Goal: Information Seeking & Learning: Compare options

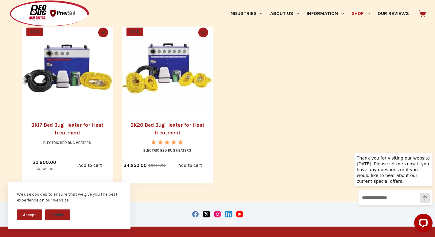
scroll to position [460, 0]
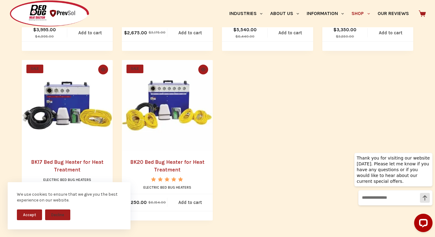
click at [158, 119] on img "BK20 Bed Bug Heater for Heat Treatment" at bounding box center [167, 105] width 91 height 91
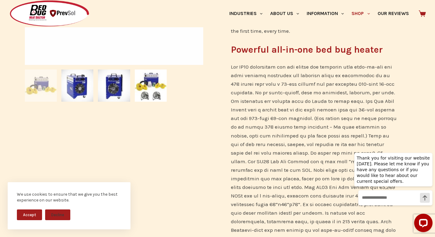
scroll to position [245, 0]
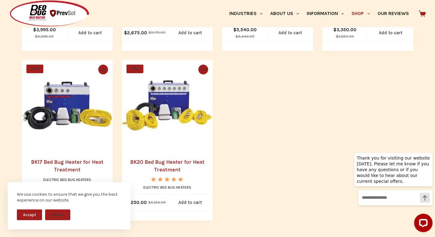
scroll to position [491, 0]
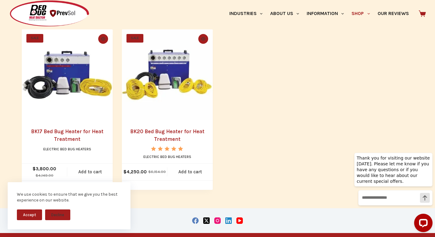
click at [54, 95] on img "BK17 Bed Bug Heater for Heat Treatment" at bounding box center [67, 74] width 91 height 91
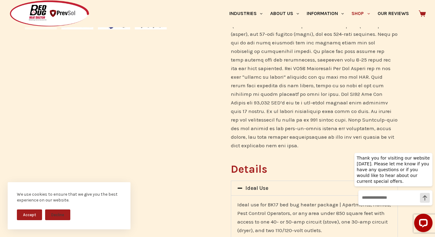
scroll to position [399, 0]
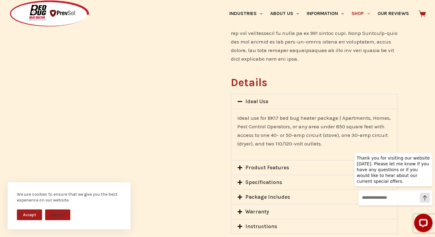
click at [27, 215] on button "Accept" at bounding box center [29, 215] width 25 height 11
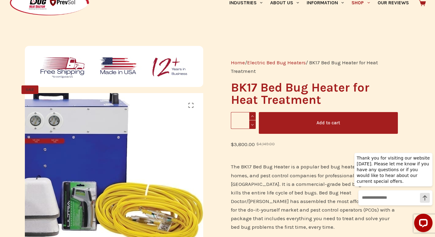
scroll to position [31, 0]
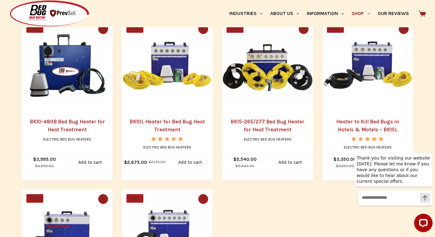
scroll to position [337, 0]
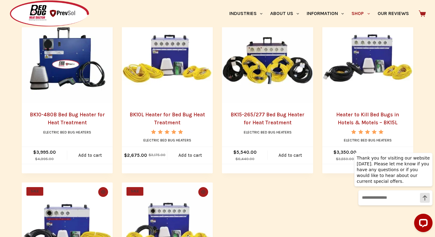
click at [369, 61] on img "Heater to Kill Bed Bugs in Hotels & Motels - BK15L" at bounding box center [367, 58] width 91 height 91
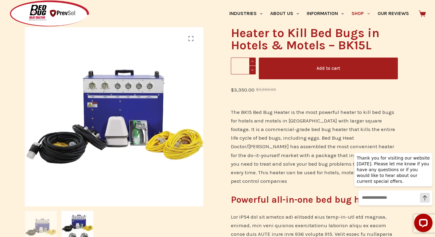
scroll to position [92, 0]
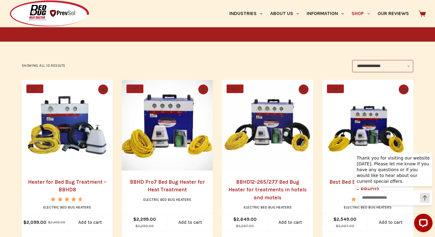
scroll to position [153, 0]
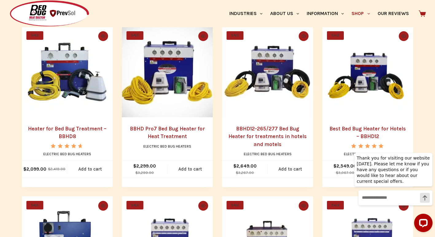
click at [65, 80] on img "Heater for Bed Bug Treatment - BBHD8" at bounding box center [67, 72] width 91 height 91
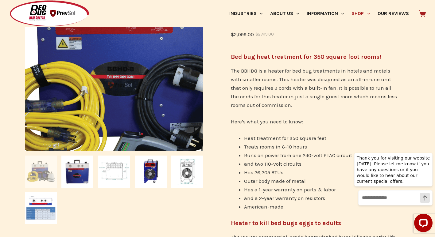
scroll to position [184, 0]
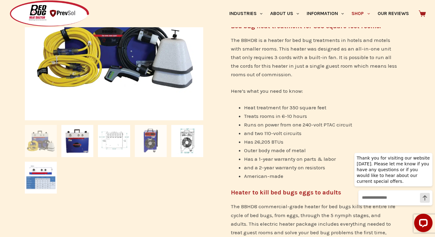
click at [152, 141] on img at bounding box center [151, 141] width 32 height 32
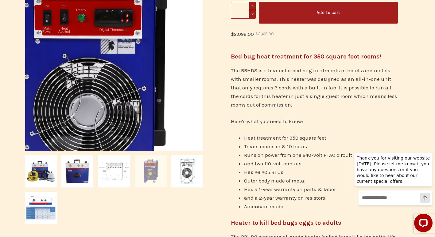
scroll to position [61, 0]
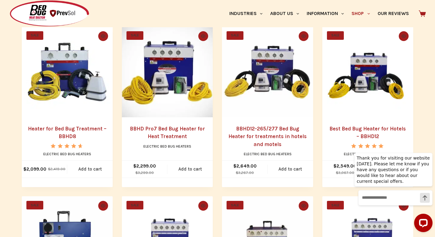
click at [168, 92] on img "BBHD Pro7 Bed Bug Heater for Heat Treatment" at bounding box center [167, 72] width 91 height 91
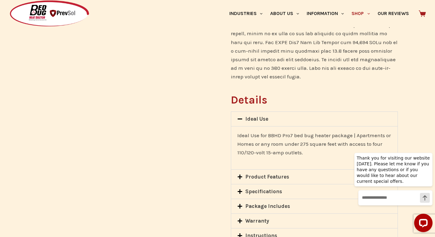
scroll to position [399, 0]
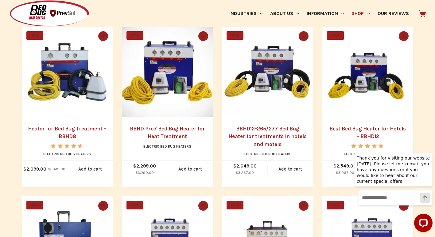
click at [257, 130] on link "BBHD12-265/277 Bed Bug Heater for treatments in hotels and motels" at bounding box center [267, 137] width 78 height 22
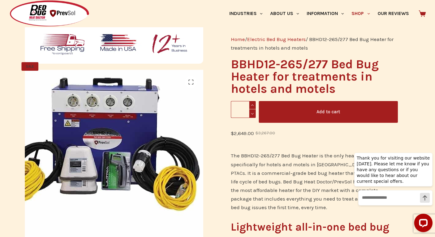
scroll to position [31, 0]
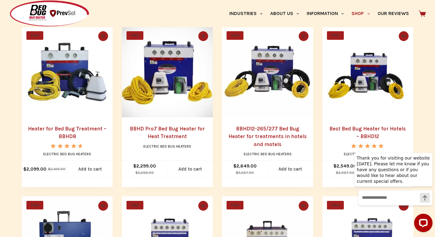
scroll to position [184, 0]
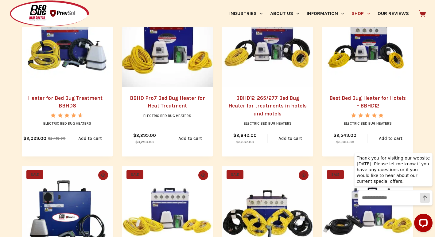
click at [339, 80] on img "Best Bed Bug Heater for Hotels - BBHD12" at bounding box center [367, 41] width 91 height 91
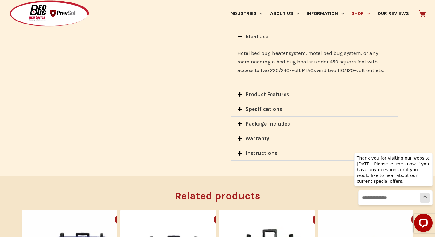
scroll to position [521, 0]
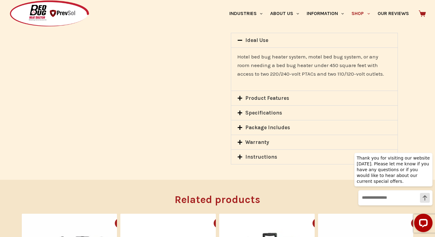
click at [243, 106] on div "Specifications" at bounding box center [314, 113] width 166 height 14
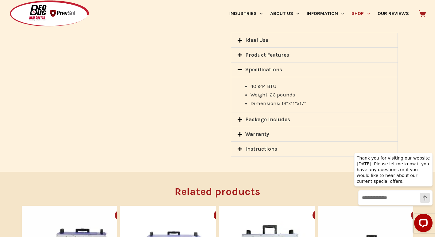
click at [241, 117] on icon at bounding box center [239, 119] width 5 height 5
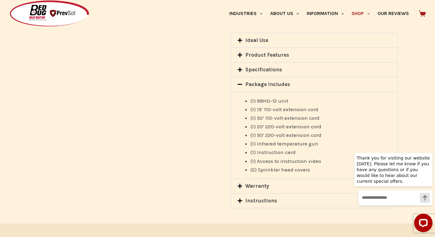
scroll to position [552, 0]
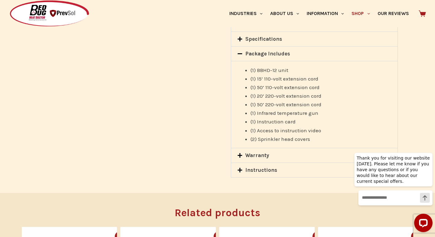
click at [241, 153] on icon at bounding box center [239, 155] width 5 height 5
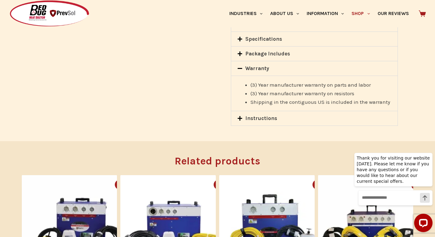
click at [241, 66] on icon at bounding box center [239, 68] width 5 height 5
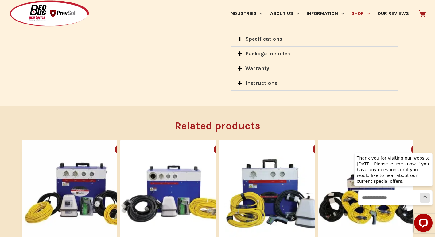
click at [239, 81] on icon at bounding box center [239, 83] width 5 height 5
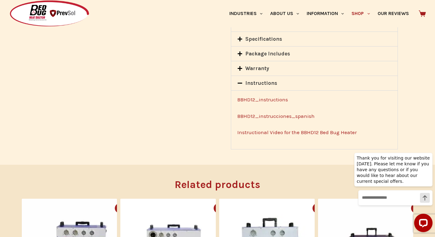
click at [239, 81] on icon at bounding box center [239, 83] width 5 height 5
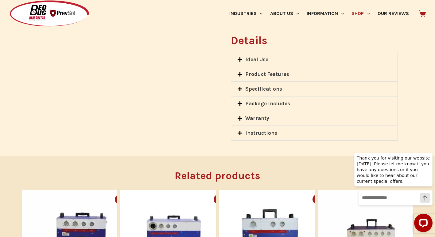
scroll to position [491, 0]
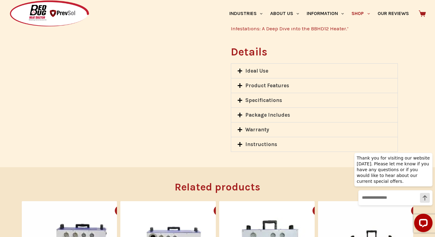
click at [240, 83] on icon at bounding box center [239, 85] width 5 height 5
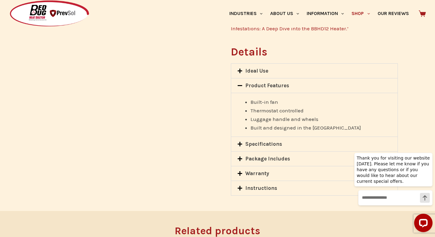
click at [239, 85] on icon at bounding box center [239, 85] width 5 height 1
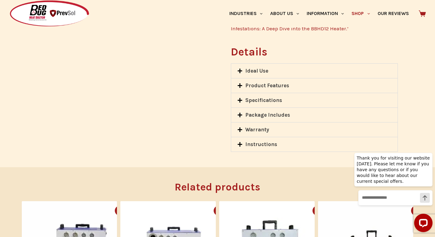
click at [241, 68] on icon at bounding box center [239, 70] width 5 height 5
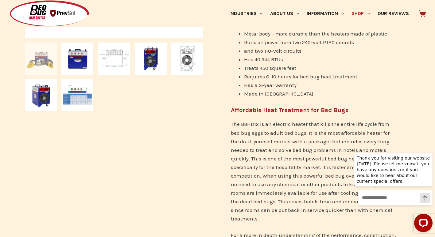
scroll to position [245, 0]
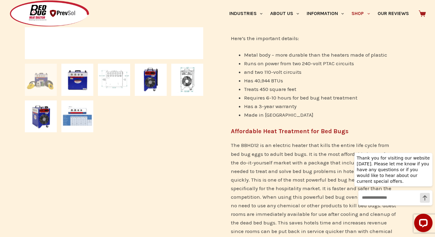
drag, startPoint x: 156, startPoint y: 45, endPoint x: 159, endPoint y: 44, distance: 3.3
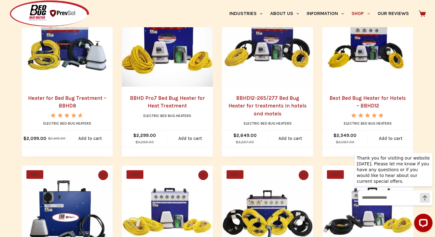
click at [65, 64] on img "Heater for Bed Bug Treatment - BBHD8" at bounding box center [67, 41] width 91 height 91
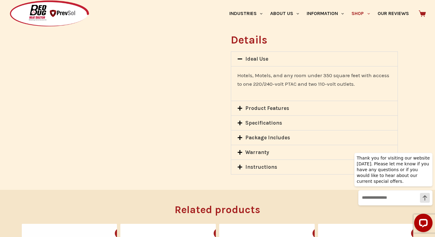
scroll to position [552, 0]
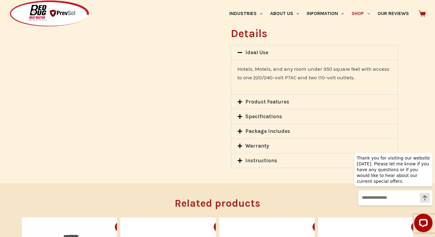
click at [240, 129] on icon at bounding box center [239, 131] width 5 height 5
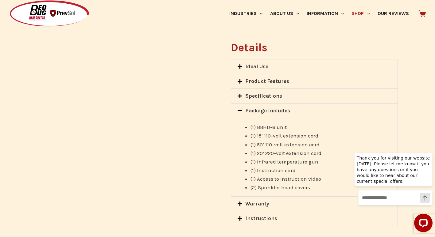
scroll to position [521, 0]
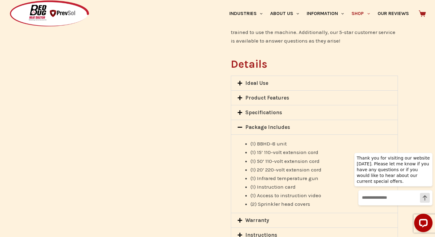
drag, startPoint x: 236, startPoint y: 111, endPoint x: 240, endPoint y: 110, distance: 3.7
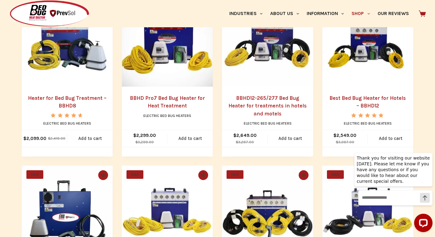
click at [61, 64] on img "Heater for Bed Bug Treatment - BBHD8" at bounding box center [67, 41] width 91 height 91
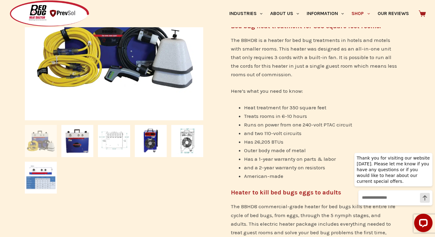
click at [206, 181] on div "SALE 🔍 Home / Electric Bed Bug Heaters / Heater for Bed Bug Treatment – BBHD8 R…" at bounding box center [217, 210] width 391 height 684
